Goal: Check status: Check status

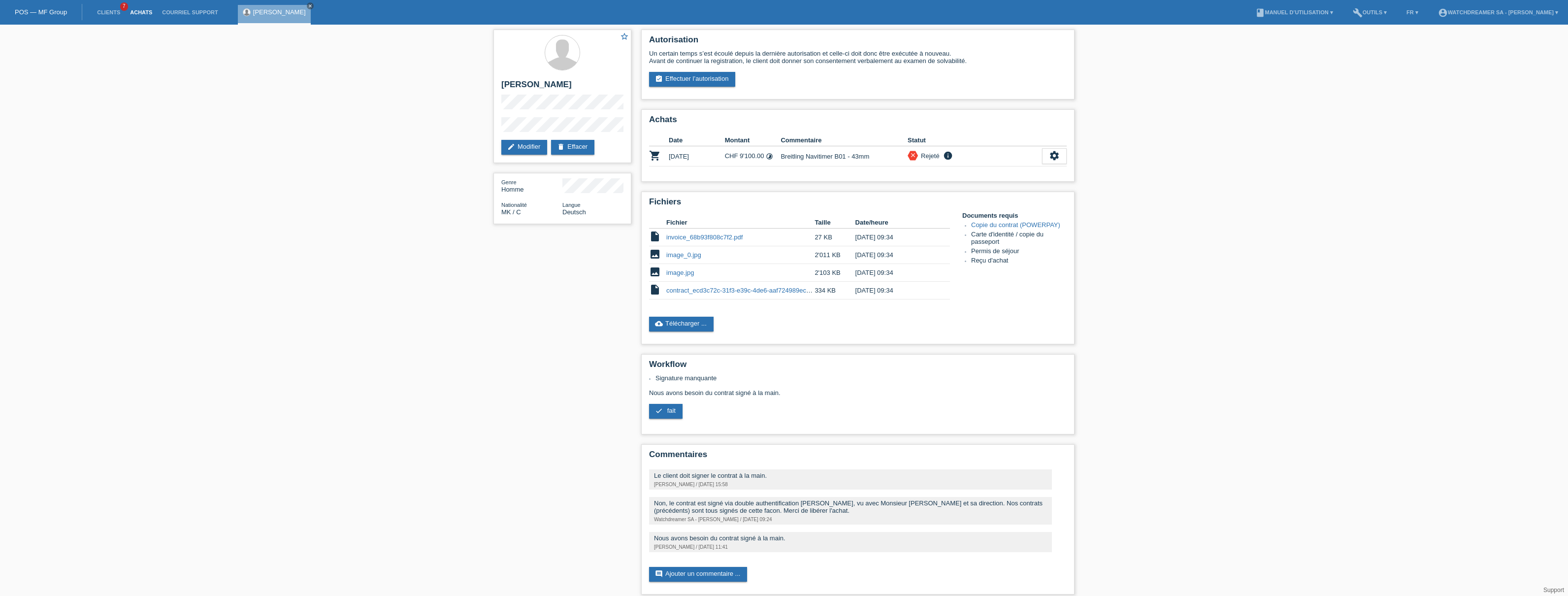
click at [139, 12] on link "Achats" at bounding box center [141, 12] width 32 height 6
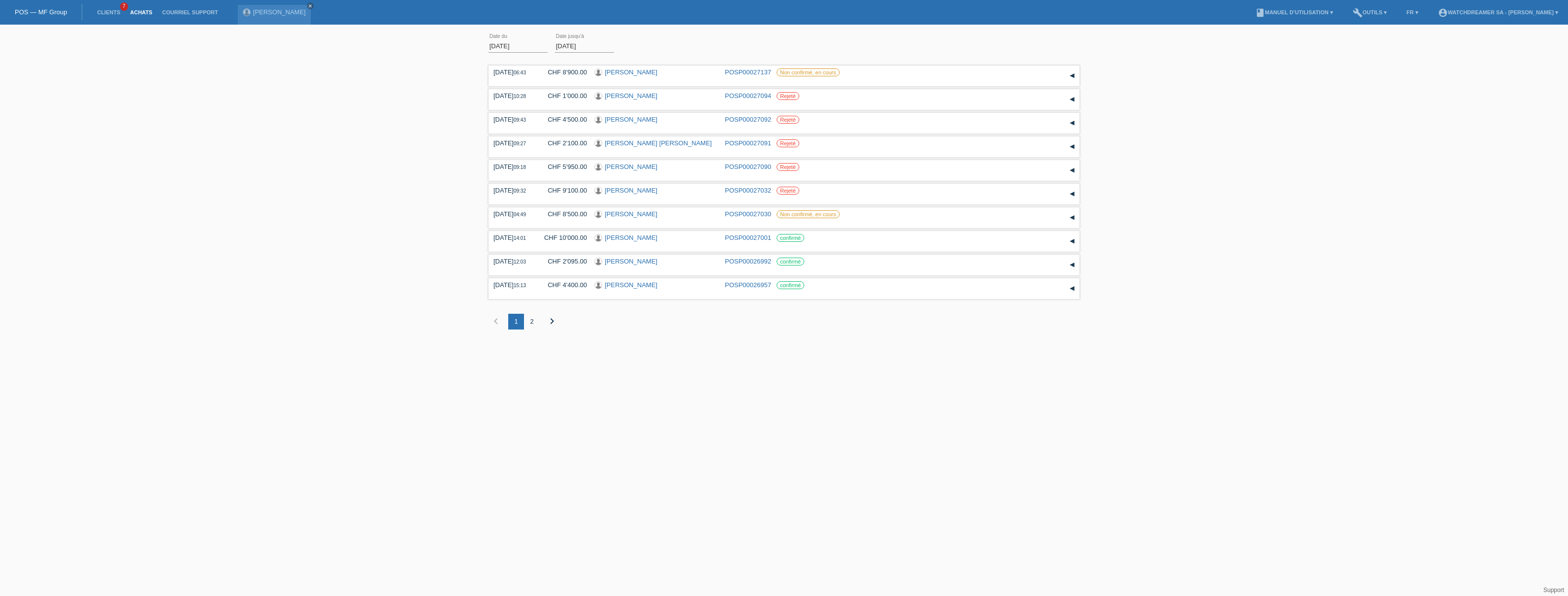
click at [534, 314] on div "2" at bounding box center [532, 321] width 16 height 16
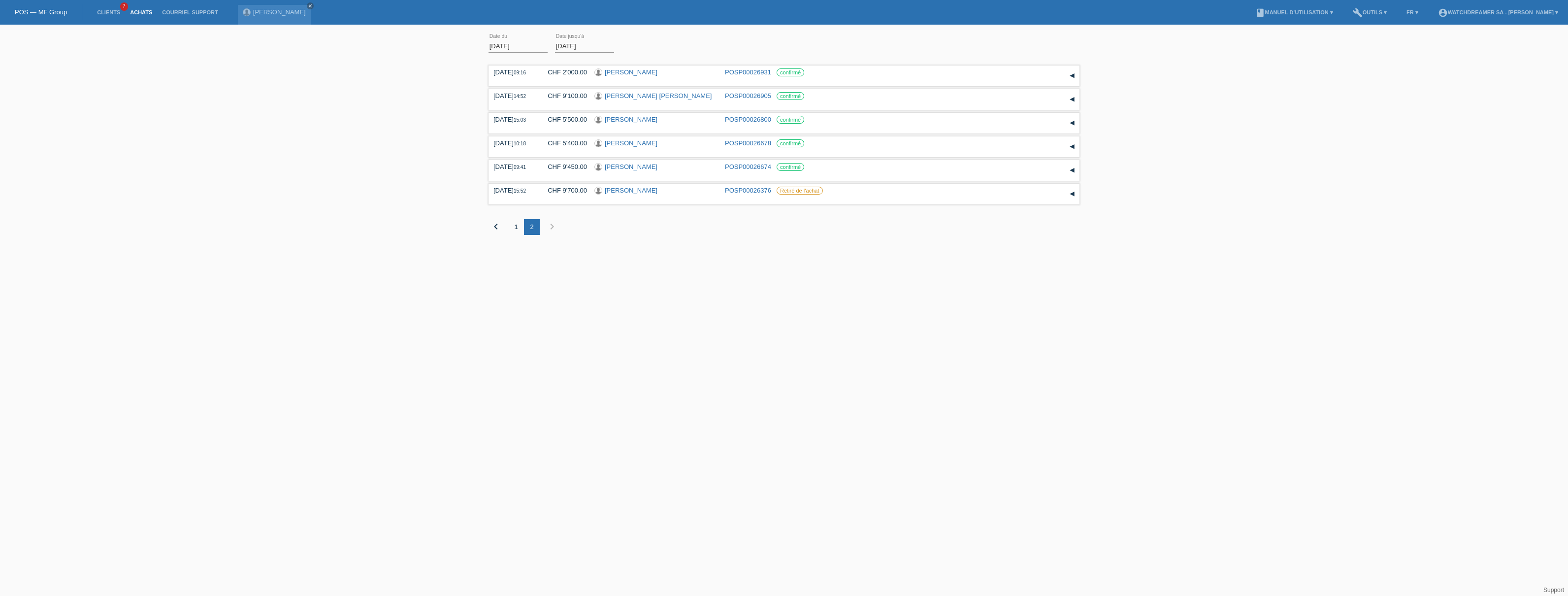
click at [509, 43] on input "01.08.2025" at bounding box center [518, 46] width 59 height 12
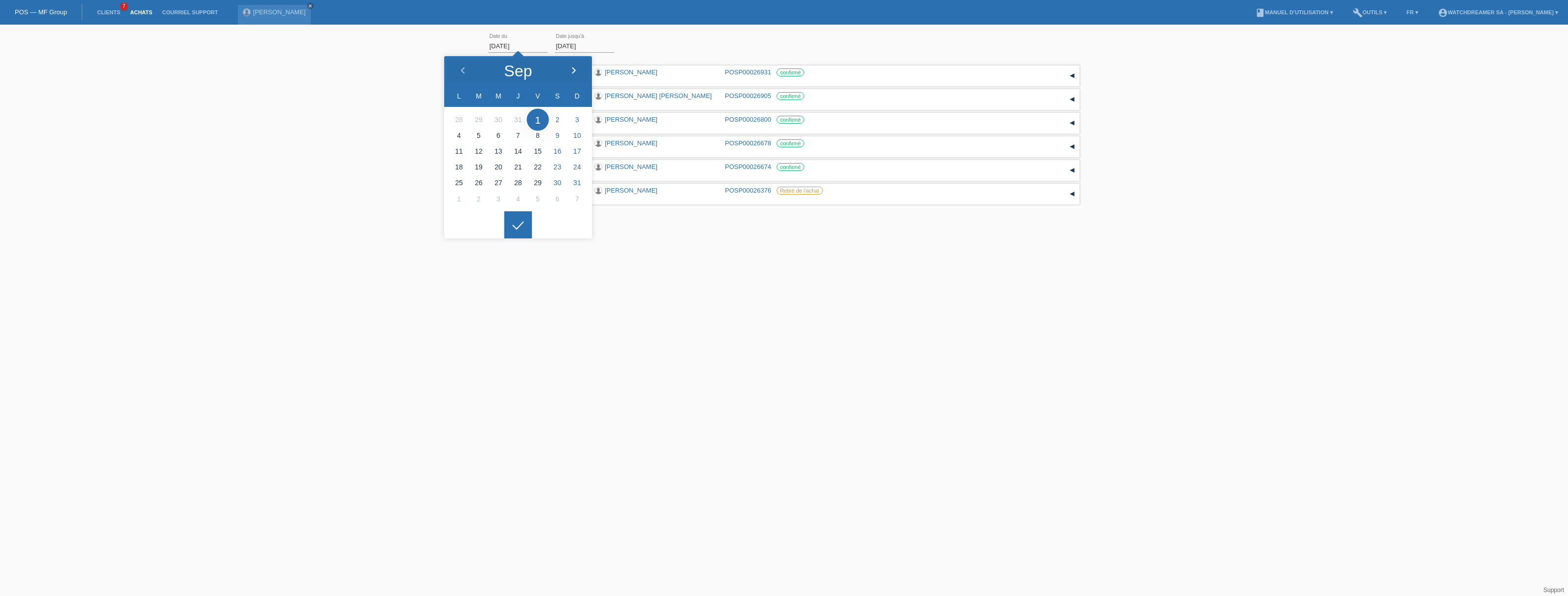
click at [575, 67] on icon at bounding box center [573, 71] width 8 height 8
type input "01.09.2025"
click at [520, 221] on icon at bounding box center [518, 225] width 16 height 9
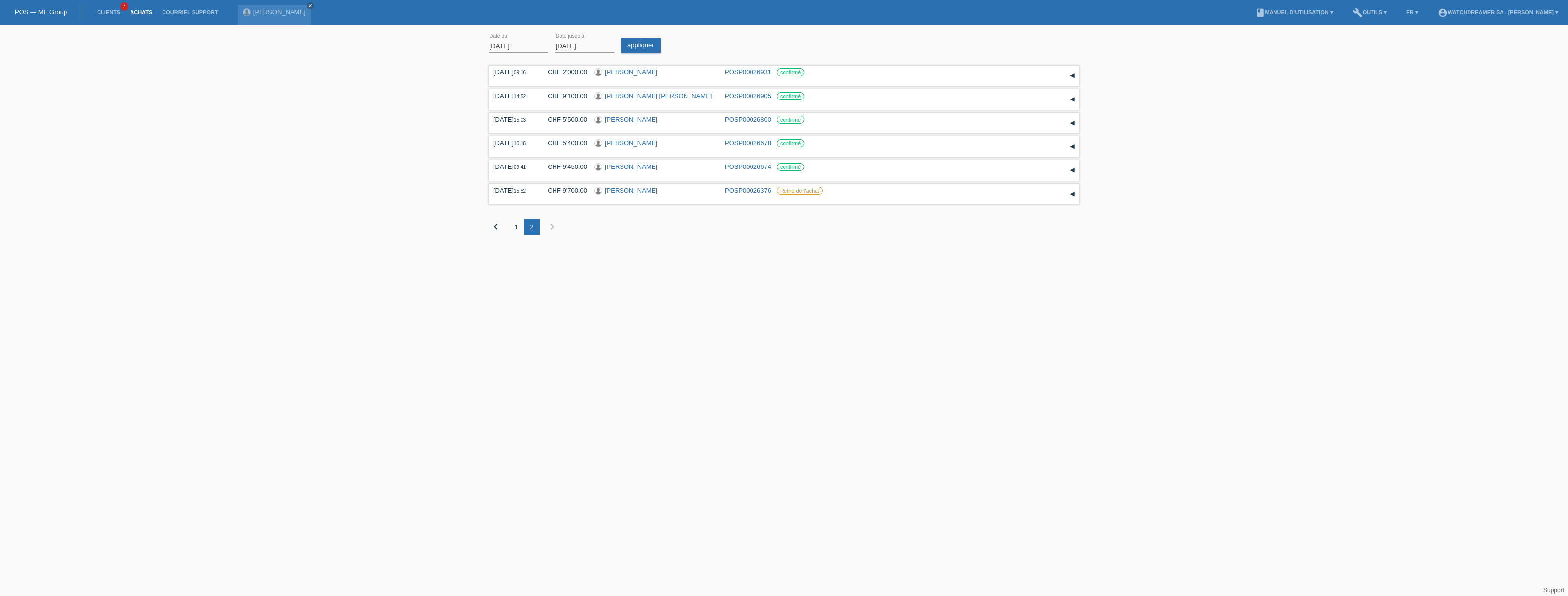
click at [572, 46] on input "08.09.2025" at bounding box center [584, 46] width 59 height 12
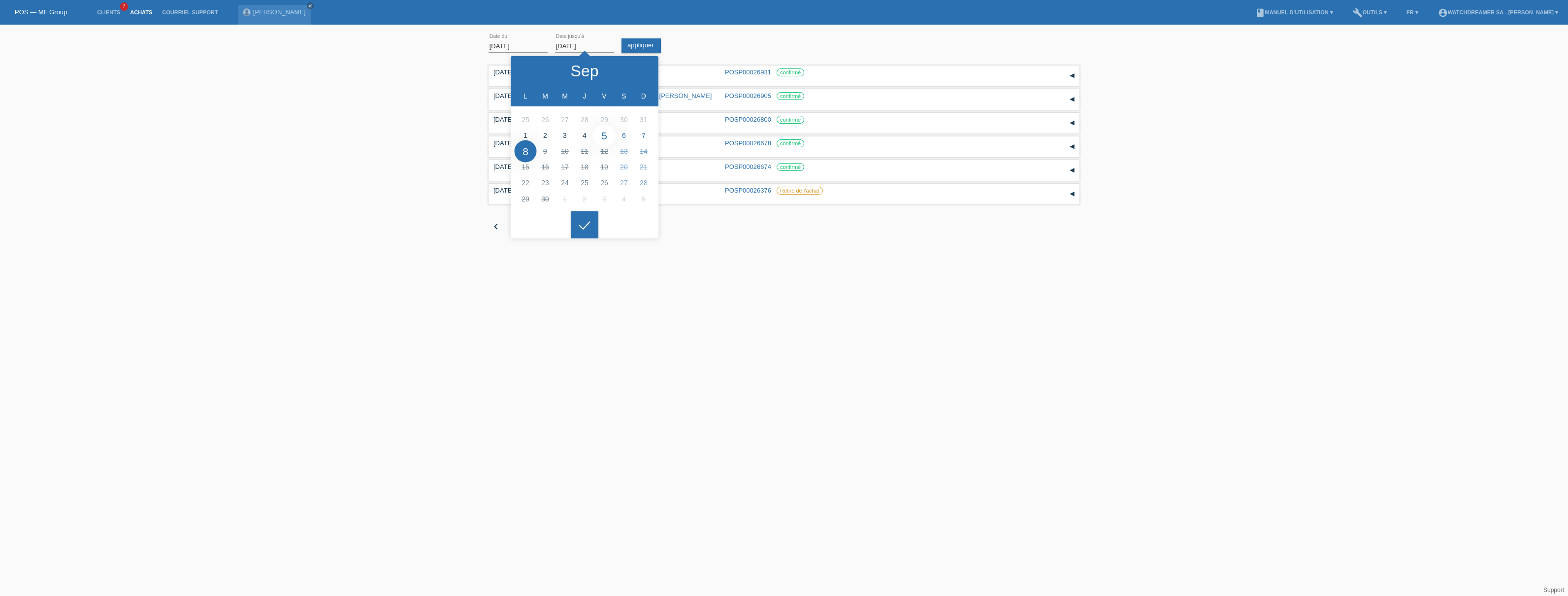
type input "05.09.2025"
click at [581, 233] on div at bounding box center [584, 225] width 27 height 27
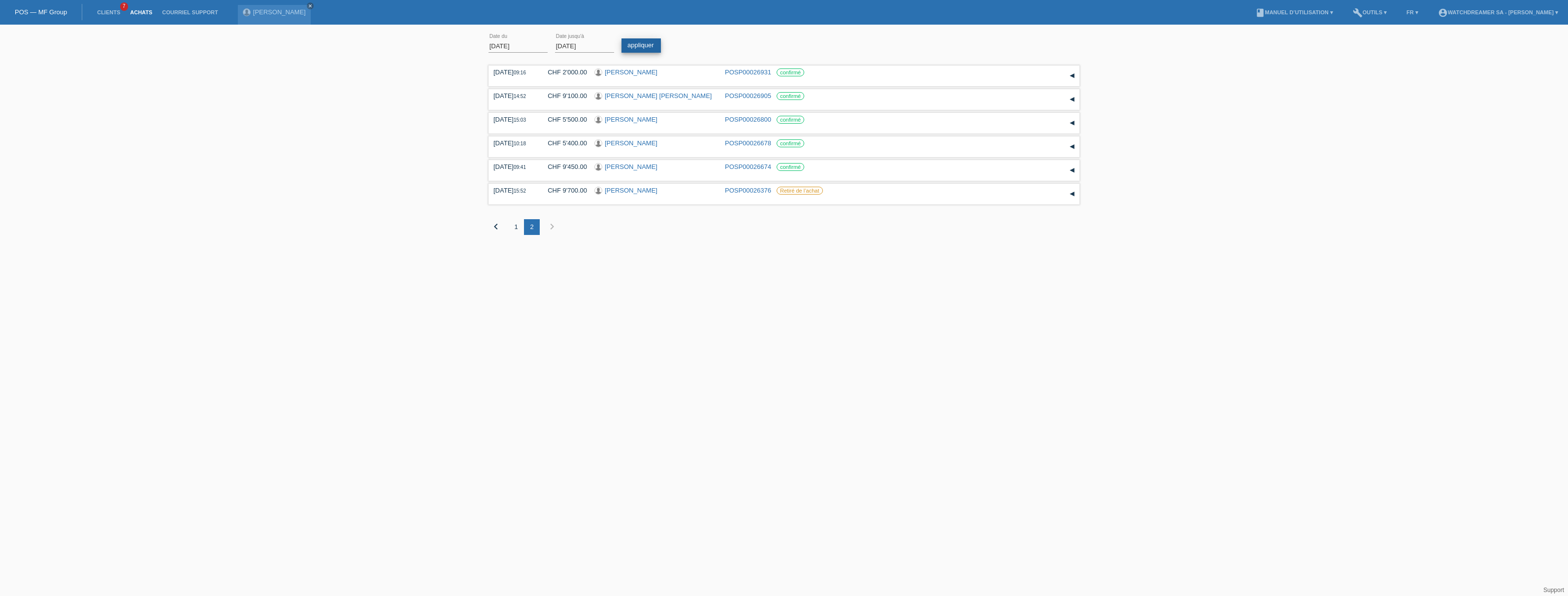
click at [633, 45] on link "appliquer" at bounding box center [641, 45] width 40 height 14
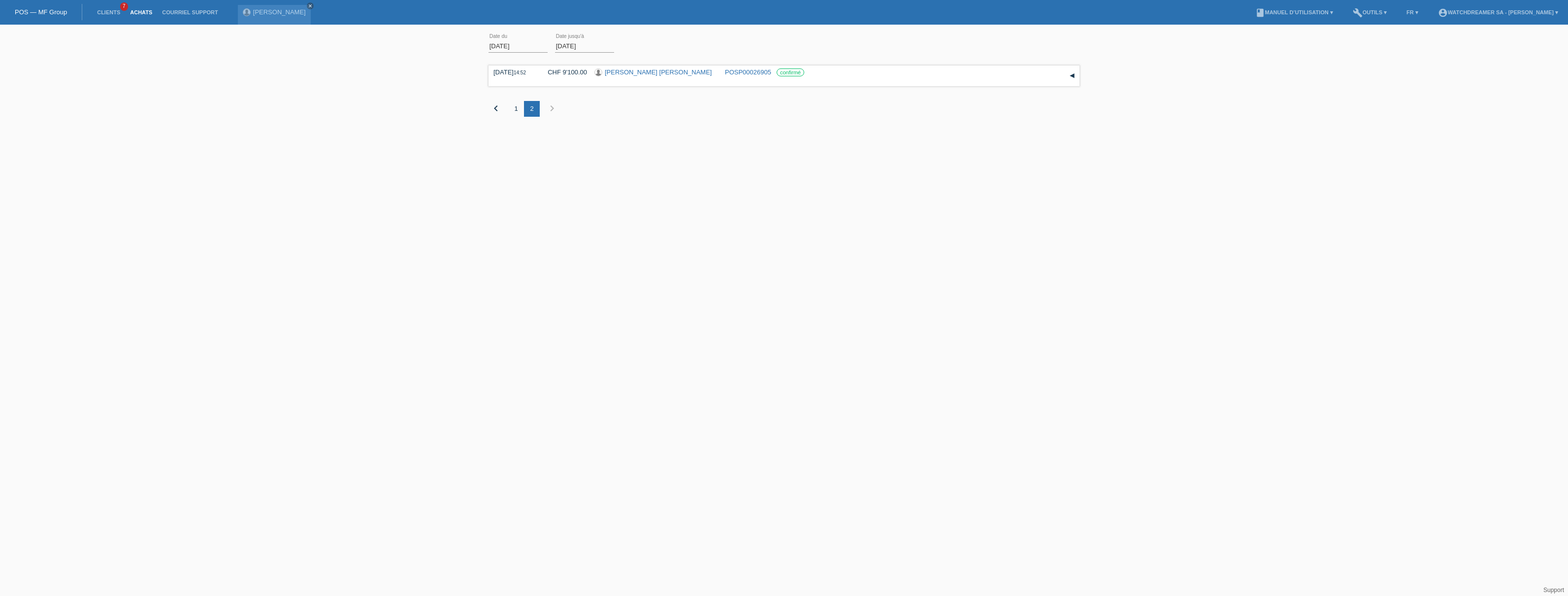
click at [514, 109] on div "1" at bounding box center [516, 109] width 16 height 16
